Goal: Task Accomplishment & Management: Use online tool/utility

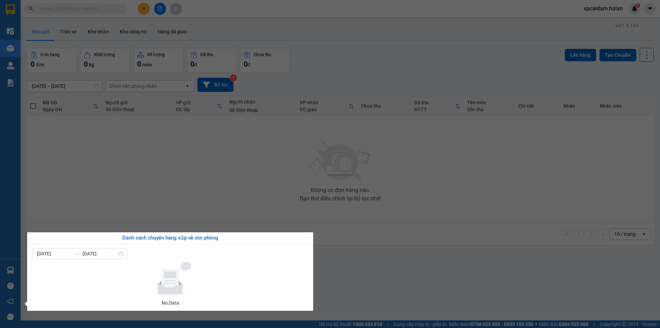
click at [285, 201] on section "Kết quả tìm kiếm ( 0 ) Bộ lọc No Data vpcaidam.halan 2 Điều hành xe Kho hàng mớ…" at bounding box center [330, 164] width 660 height 328
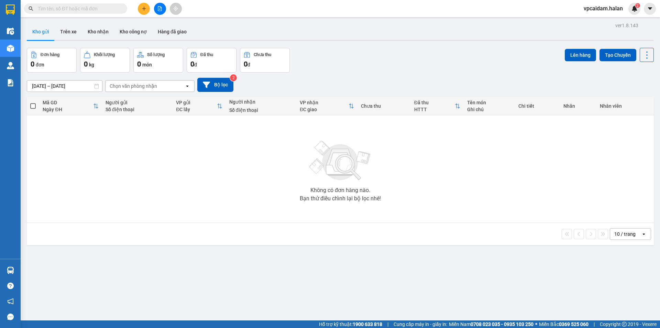
drag, startPoint x: 126, startPoint y: 140, endPoint x: 130, endPoint y: 141, distance: 4.1
click at [126, 140] on div "Không có đơn hàng nào. Bạn thử điều chỉnh lại bộ lọc nhé!" at bounding box center [340, 168] width 621 height 103
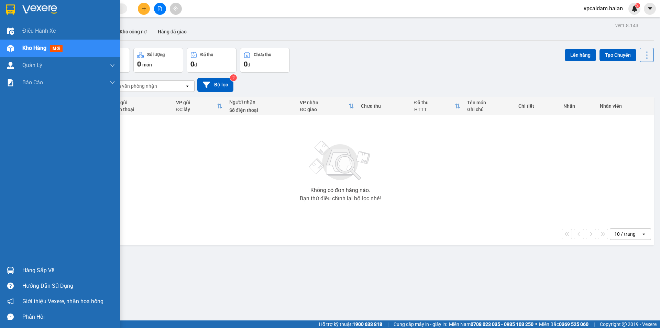
click at [17, 222] on div "Hàng sắp về" at bounding box center [60, 269] width 120 height 15
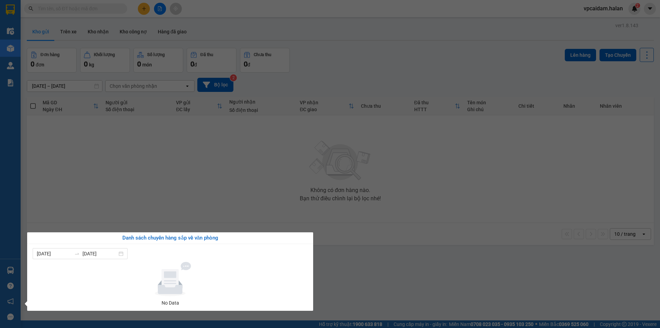
click at [248, 179] on section "Kết quả tìm kiếm ( 0 ) Bộ lọc No Data vpcaidam.halan 2 Điều hành xe Kho hàng mớ…" at bounding box center [330, 164] width 660 height 328
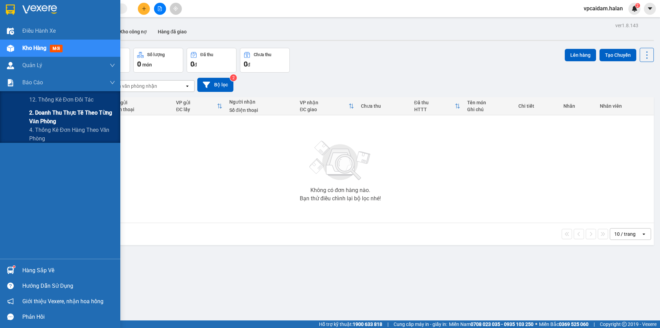
click at [48, 115] on span "2. Doanh thu thực tế theo từng văn phòng" at bounding box center [72, 116] width 86 height 17
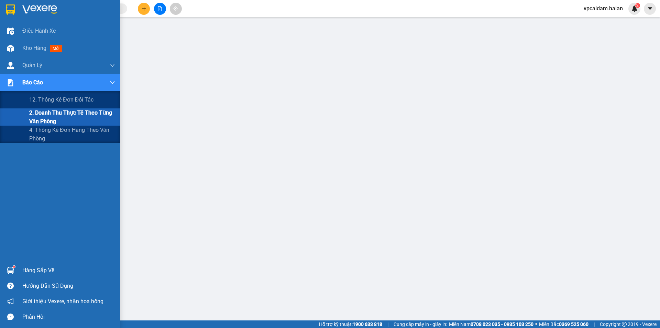
click at [60, 119] on span "2. Doanh thu thực tế theo từng văn phòng" at bounding box center [72, 116] width 86 height 17
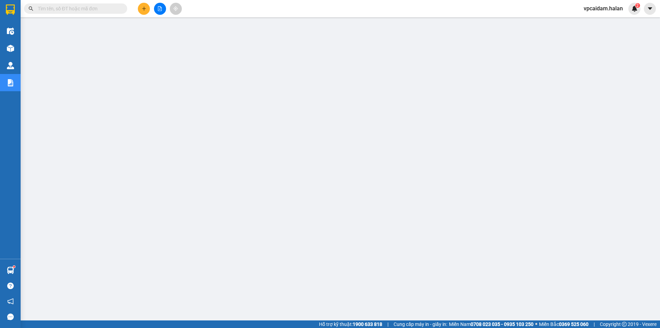
click at [110, 11] on input "text" at bounding box center [78, 9] width 81 height 8
paste input "CD1209251757"
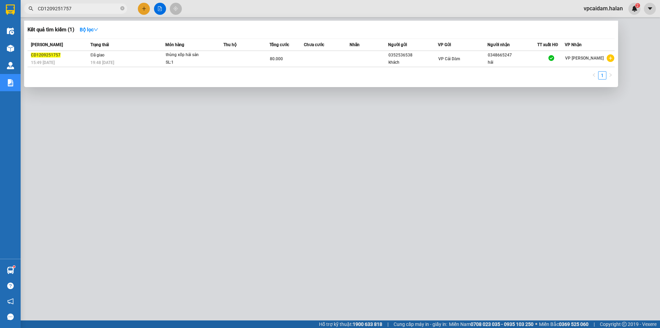
type input "CD1209251757"
click at [319, 164] on div at bounding box center [330, 164] width 660 height 328
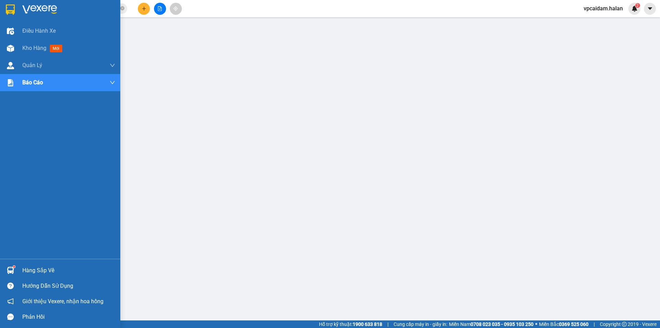
click at [13, 222] on div at bounding box center [10, 270] width 12 height 12
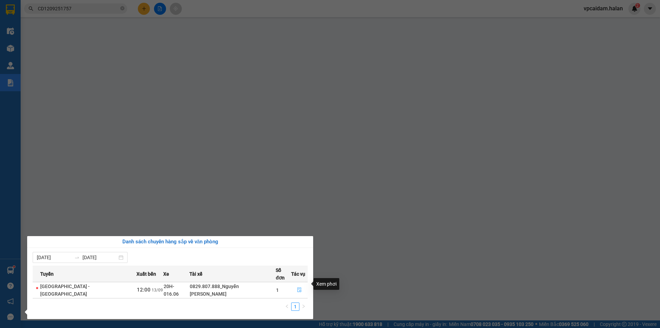
click at [299, 222] on icon "file-done" at bounding box center [299, 289] width 5 height 5
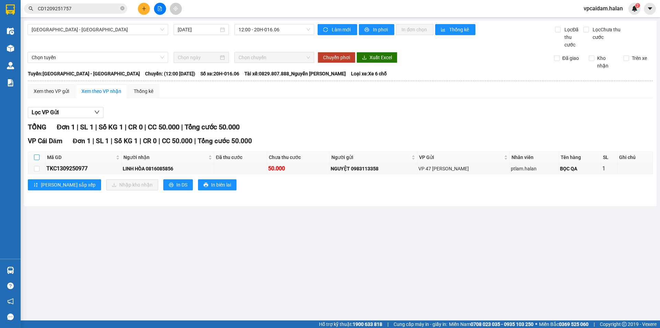
click at [36, 158] on input "checkbox" at bounding box center [37, 157] width 6 height 6
checkbox input "true"
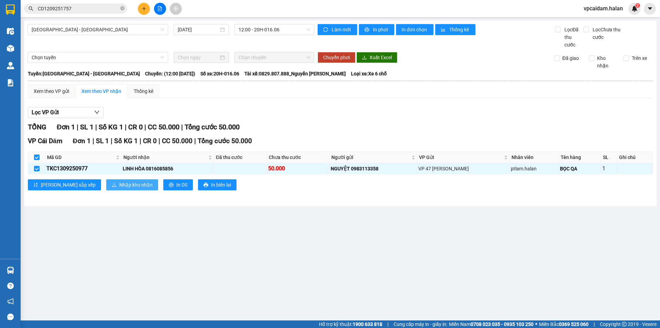
click at [119, 188] on span "Nhập kho nhận" at bounding box center [135, 185] width 33 height 8
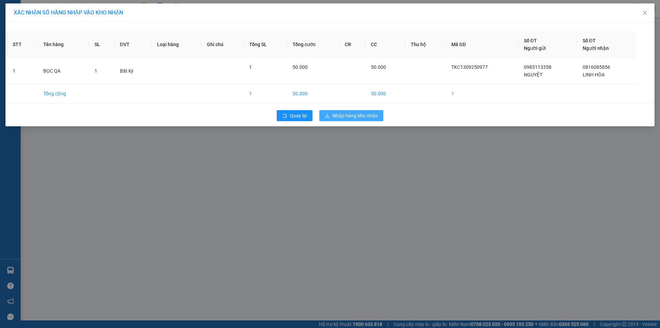
click at [319, 112] on span "Nhập hàng kho nhận" at bounding box center [355, 116] width 45 height 8
